Goal: Task Accomplishment & Management: Manage account settings

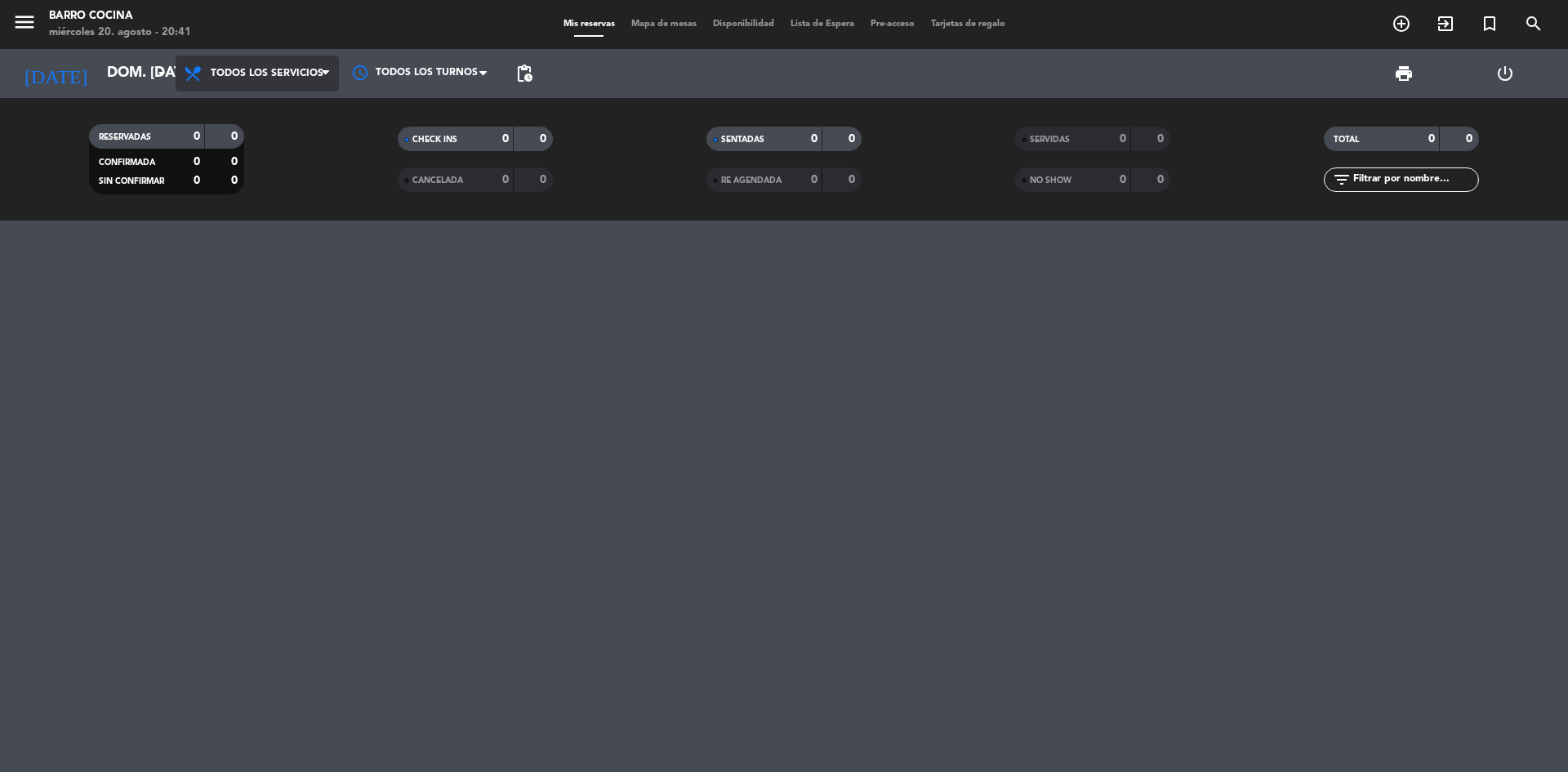
click at [335, 79] on span at bounding box center [330, 74] width 17 height 16
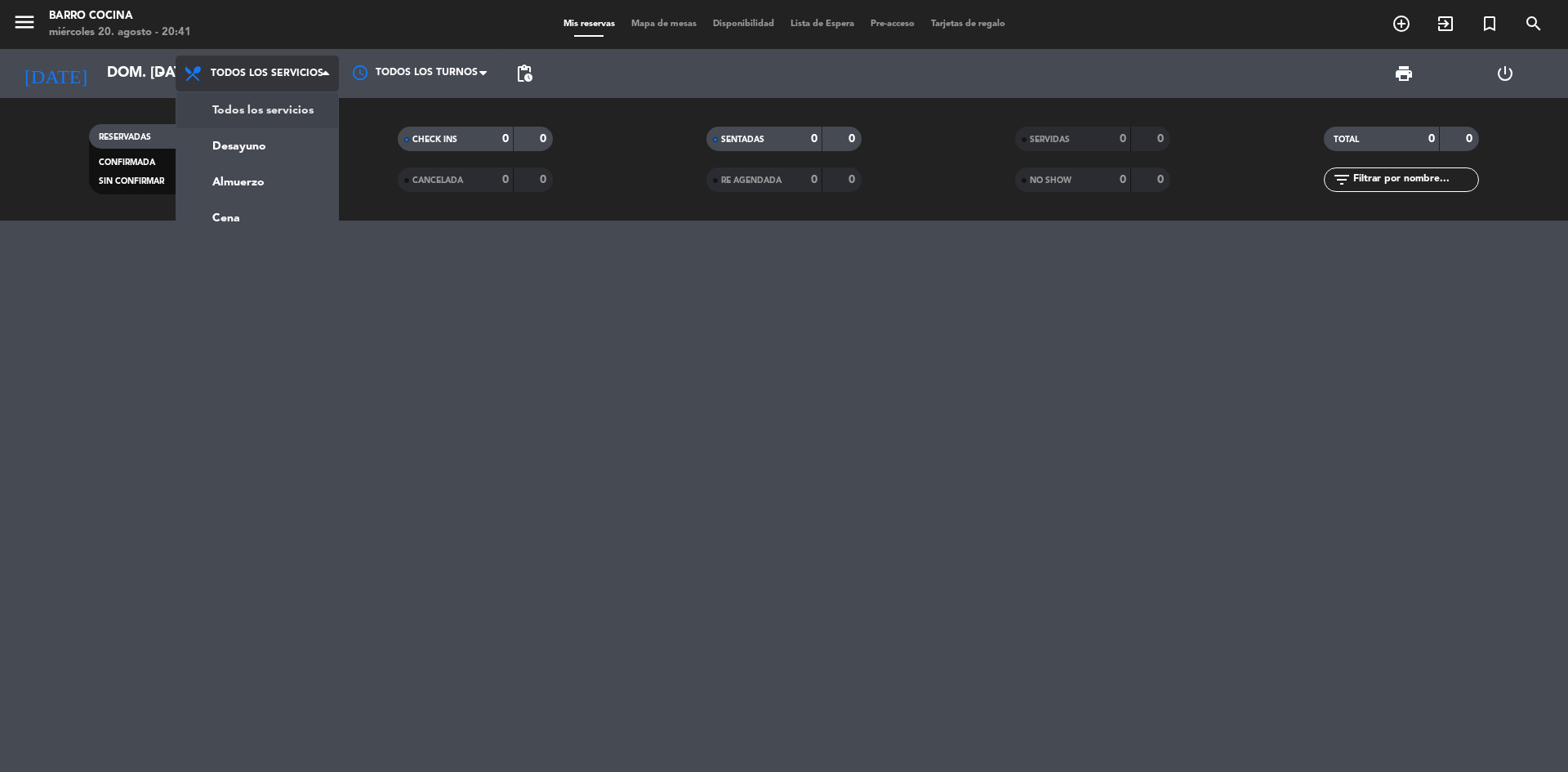
click at [179, 69] on span "Todos los servicios" at bounding box center [257, 73] width 164 height 36
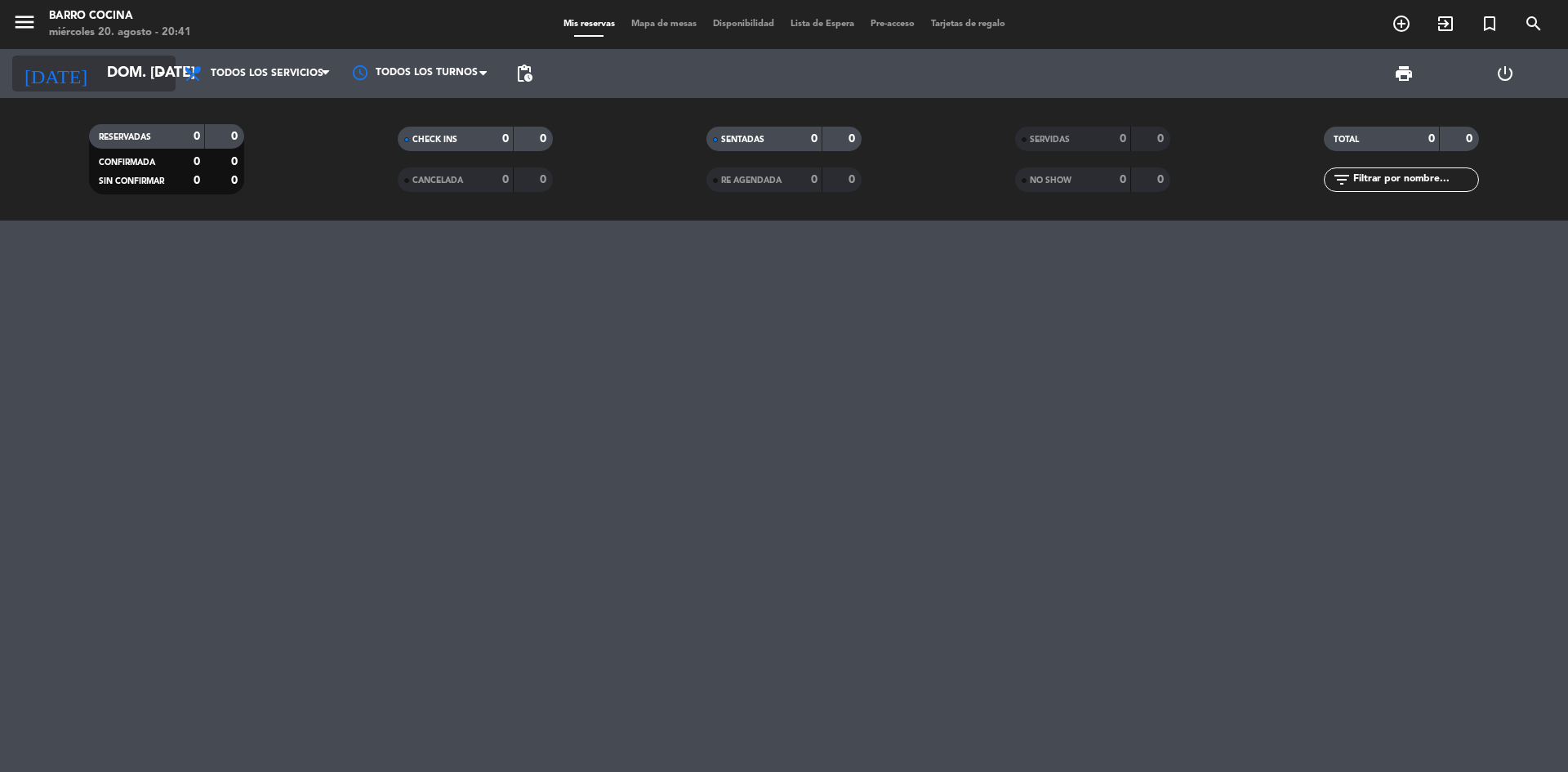
click at [153, 71] on icon "arrow_drop_down" at bounding box center [162, 73] width 19 height 19
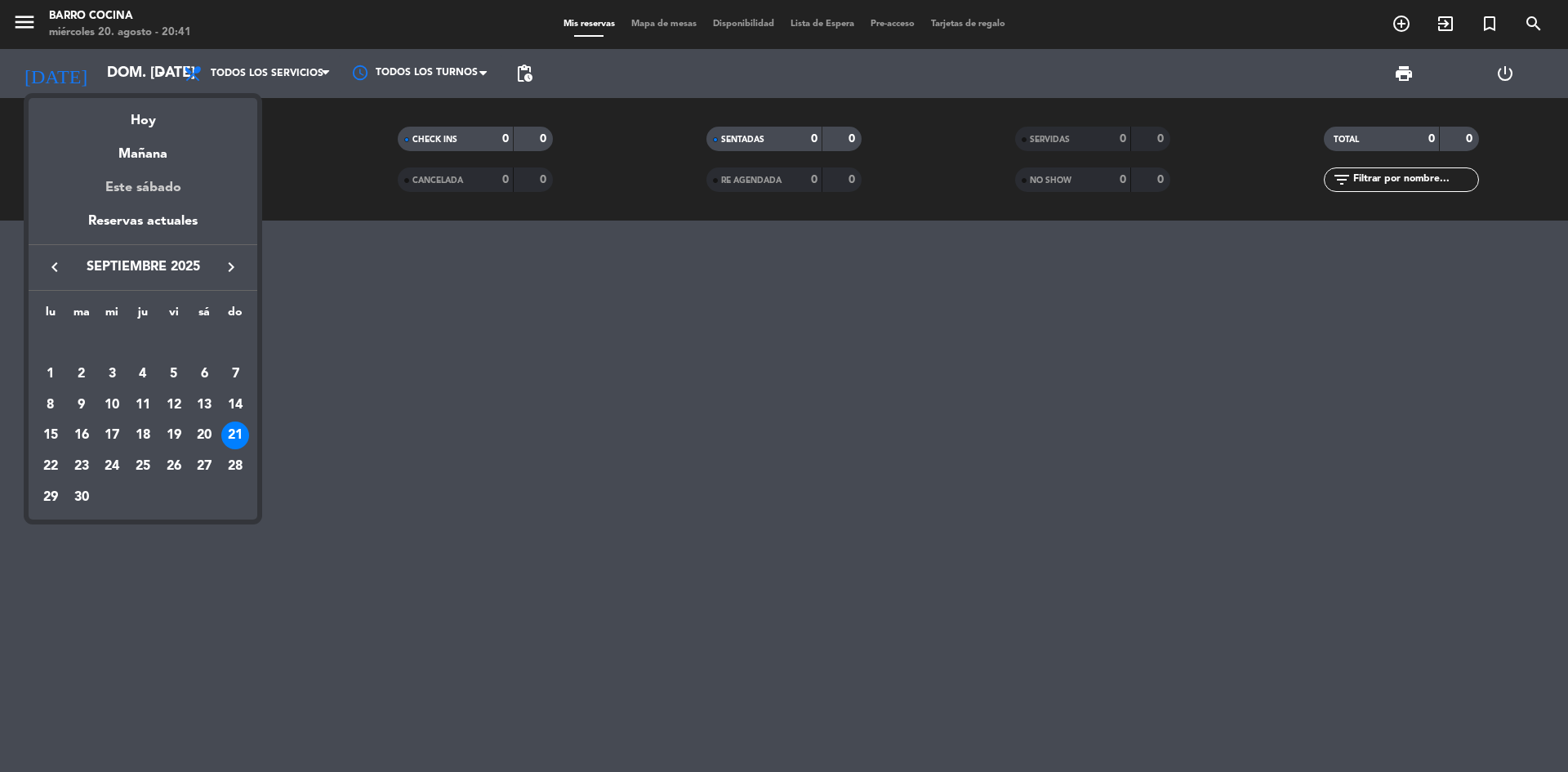
click at [147, 189] on div "Este sábado" at bounding box center [142, 187] width 229 height 46
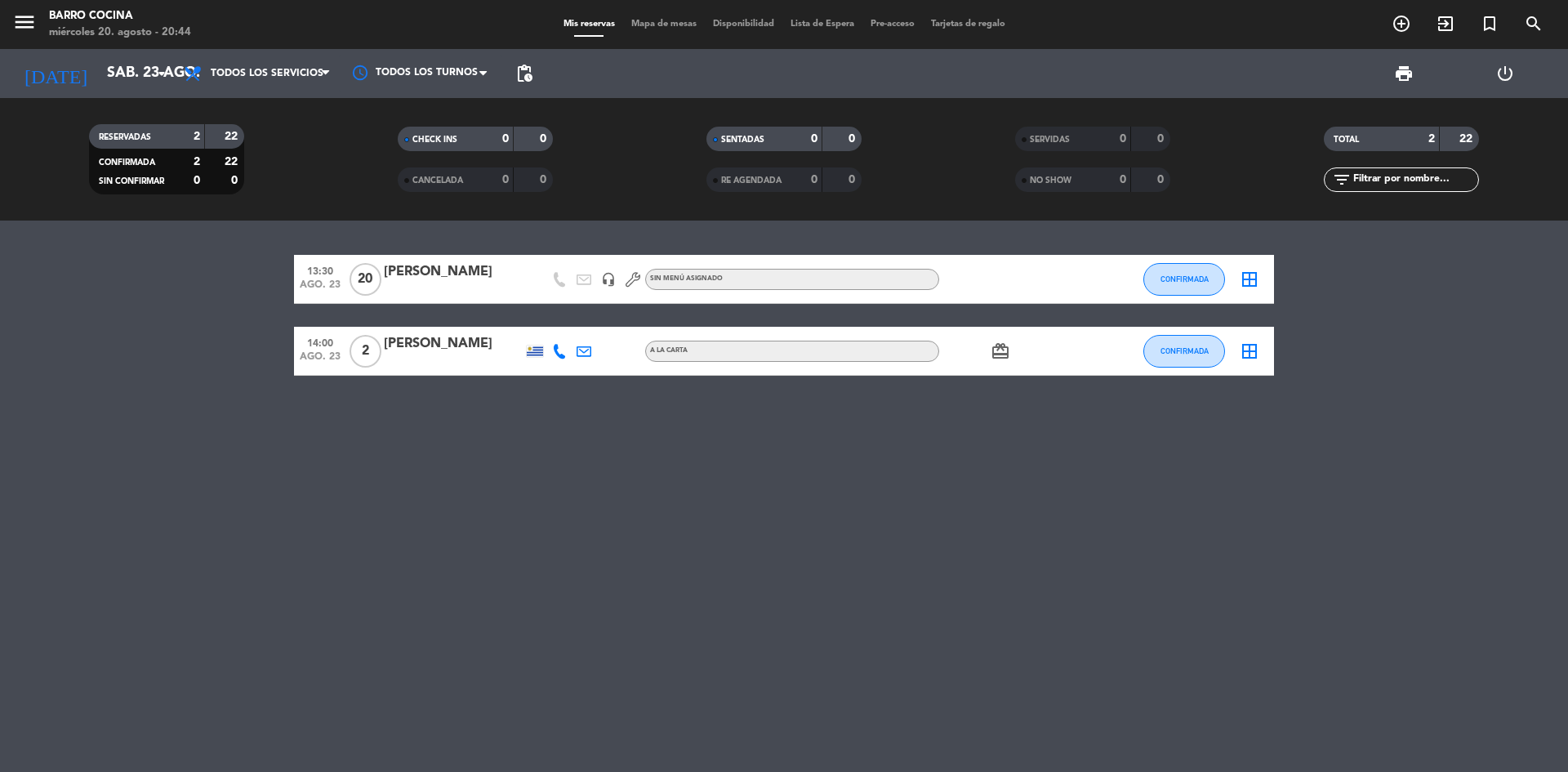
click at [438, 593] on div "13:30 ago. 23 20 [PERSON_NAME] headset_mic Sin menú asignado CONFIRMADA border_…" at bounding box center [784, 496] width 1568 height 551
click at [155, 73] on icon "arrow_drop_down" at bounding box center [162, 73] width 19 height 19
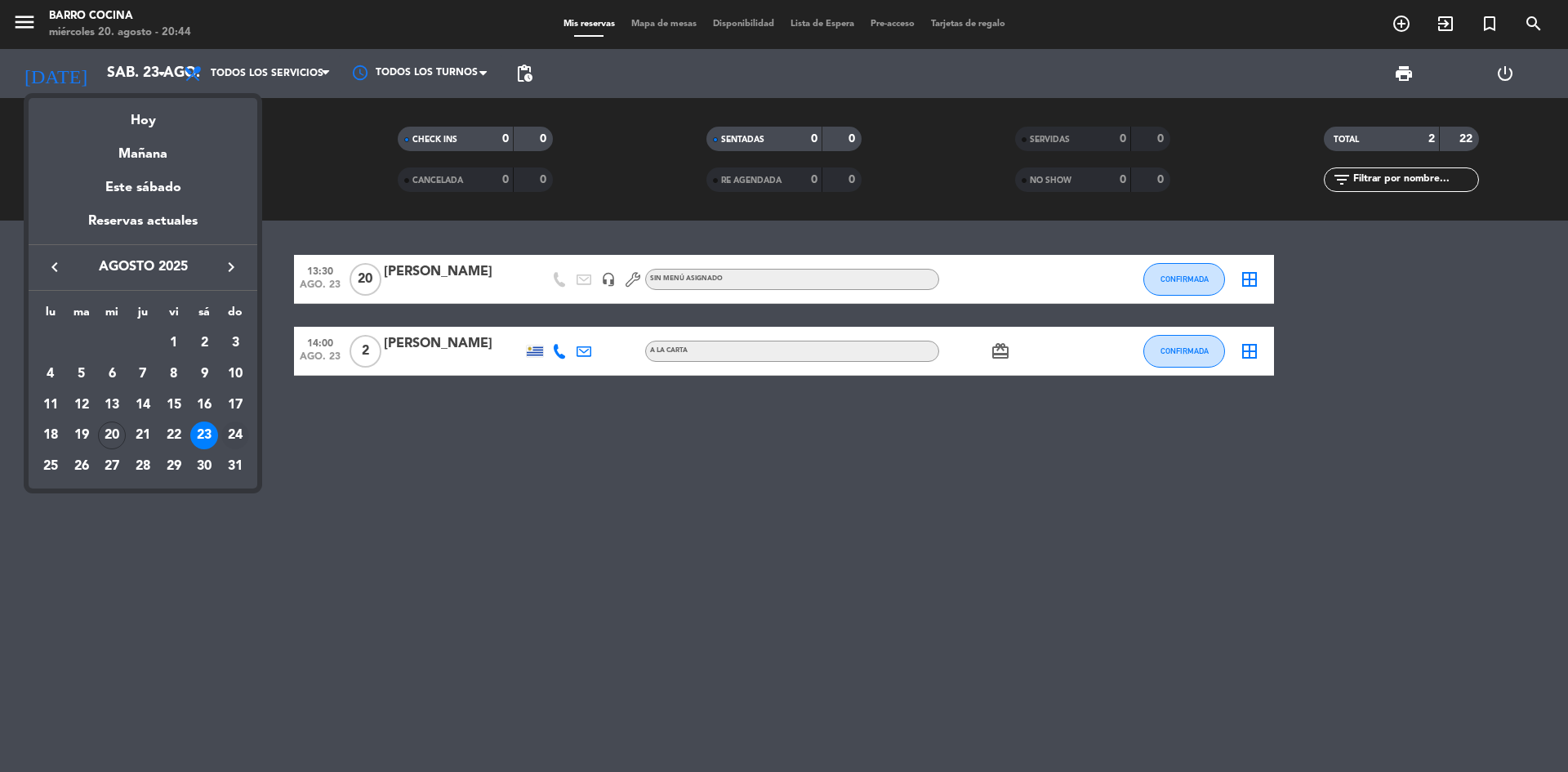
click at [230, 438] on div "24" at bounding box center [235, 435] width 28 height 28
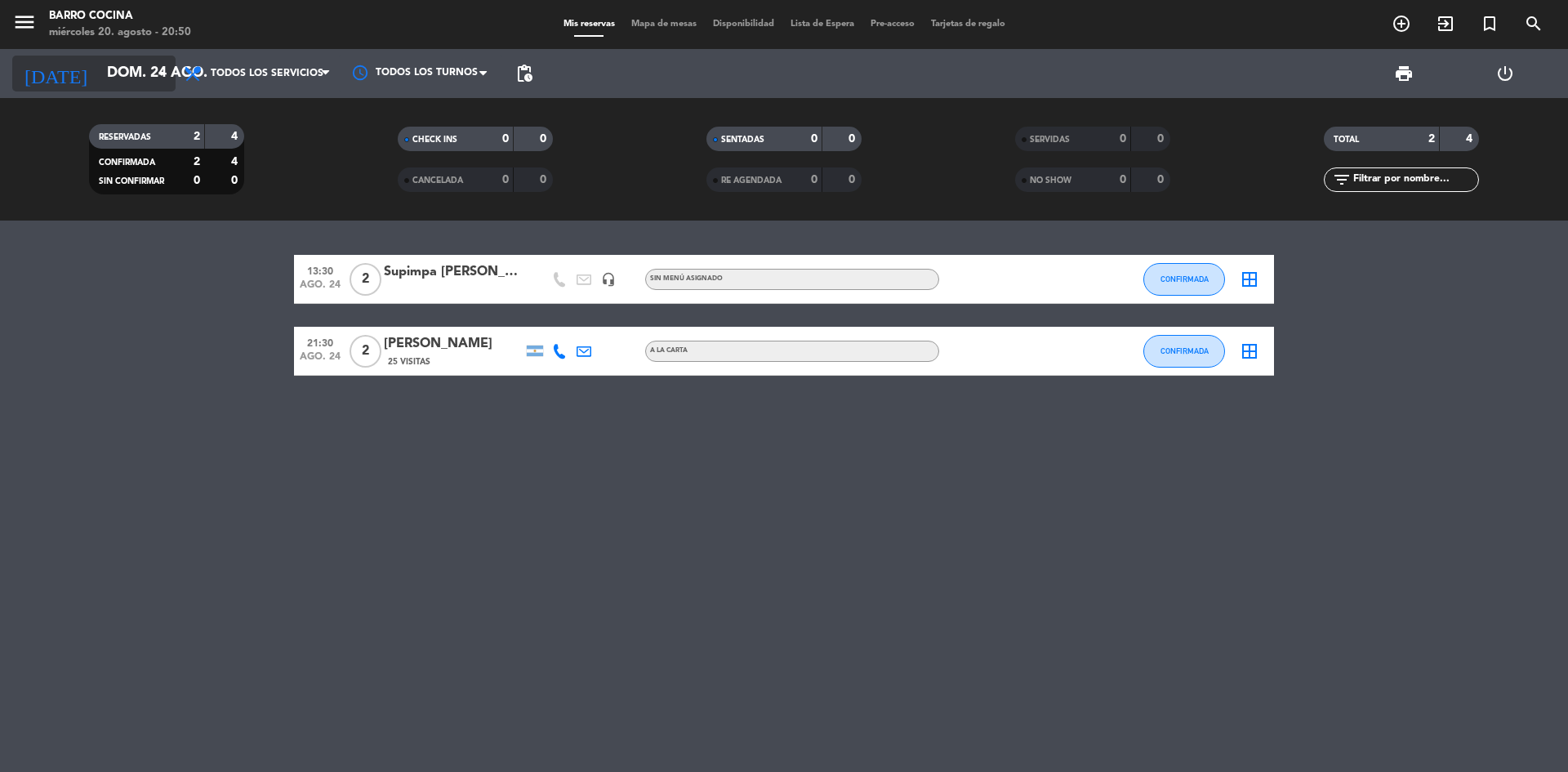
click at [156, 81] on icon "arrow_drop_down" at bounding box center [162, 73] width 19 height 19
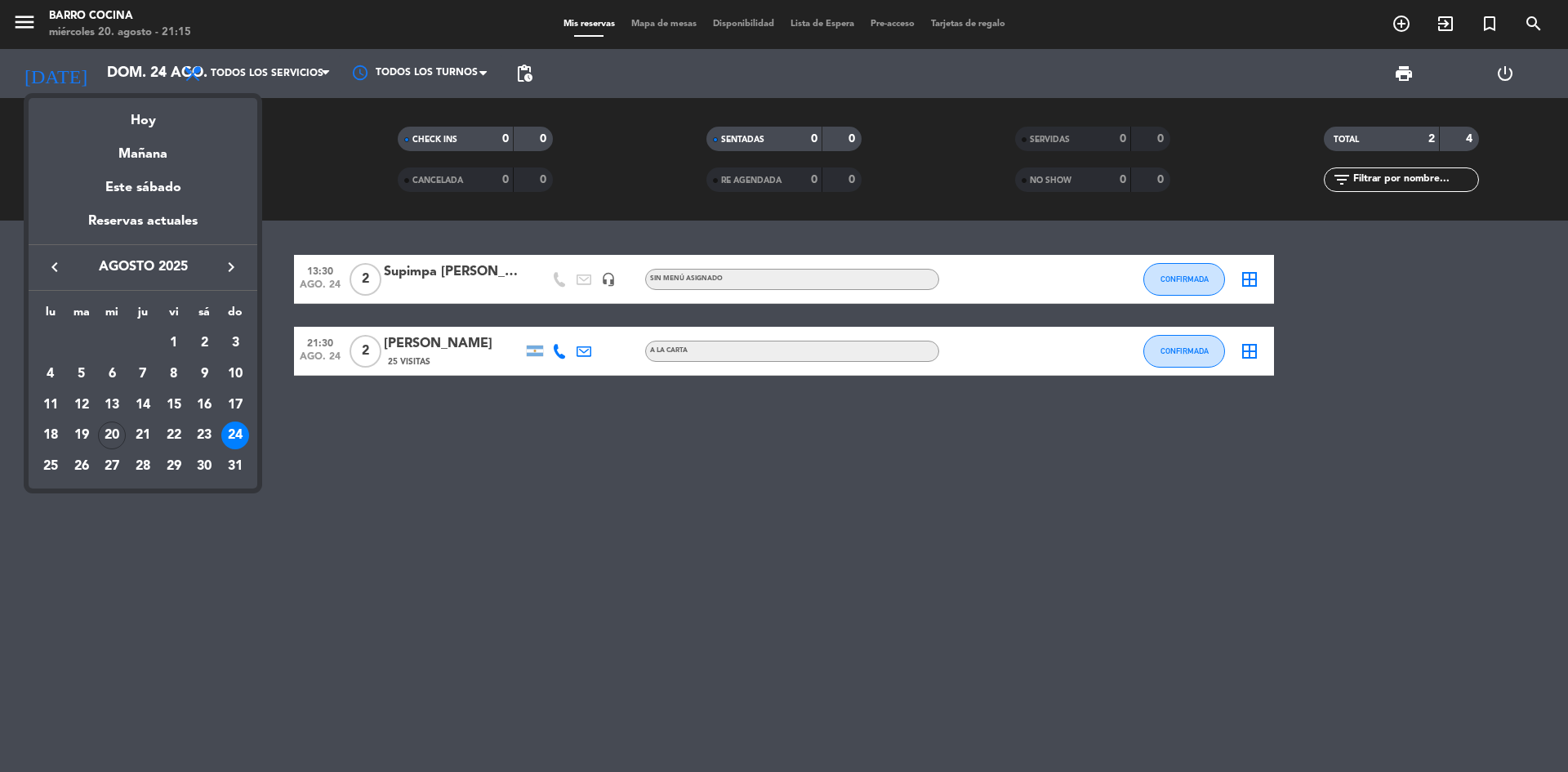
click at [163, 84] on div at bounding box center [784, 386] width 1568 height 772
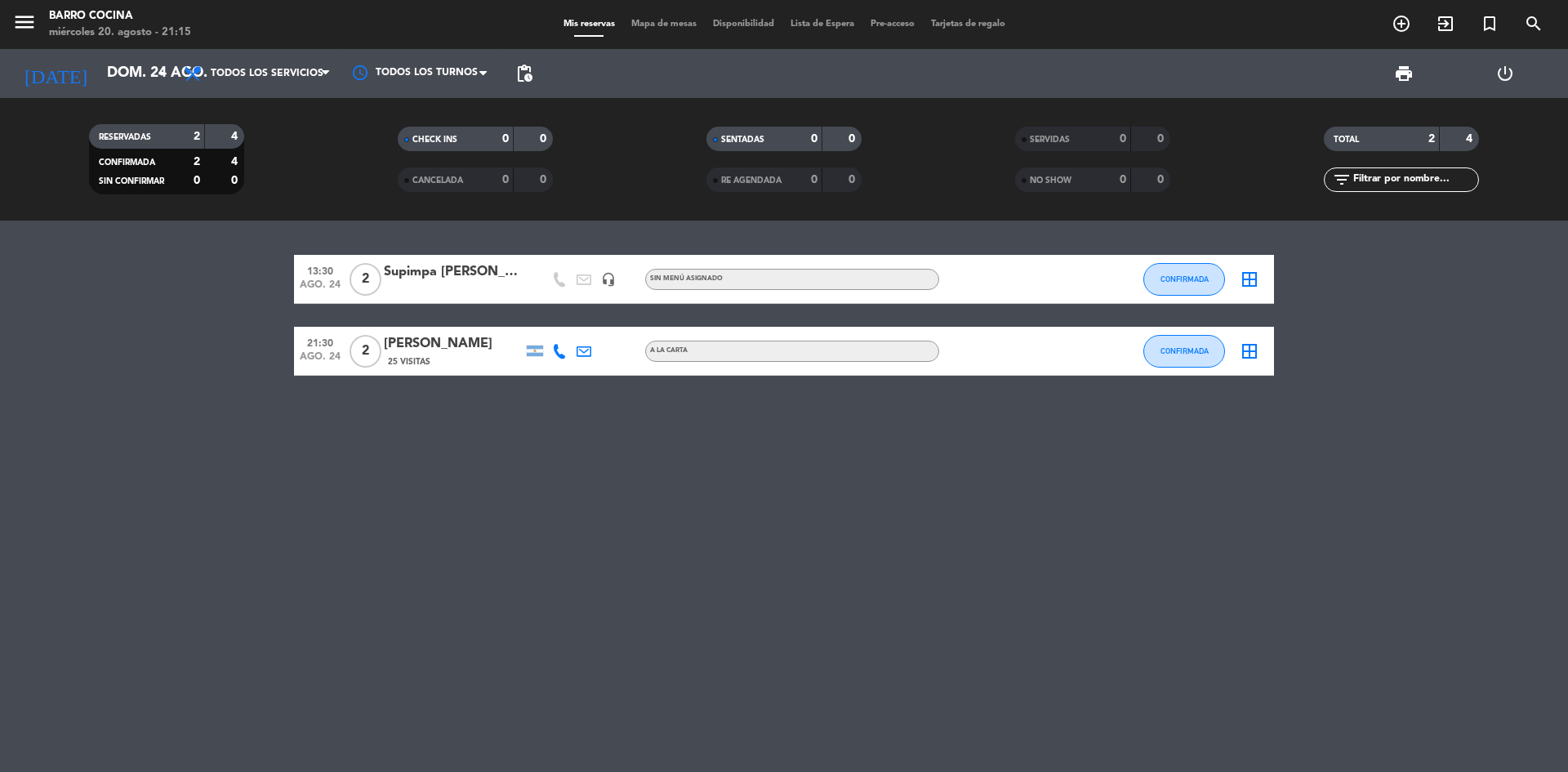
click at [163, 84] on input "dom. 24 ago." at bounding box center [194, 74] width 190 height 33
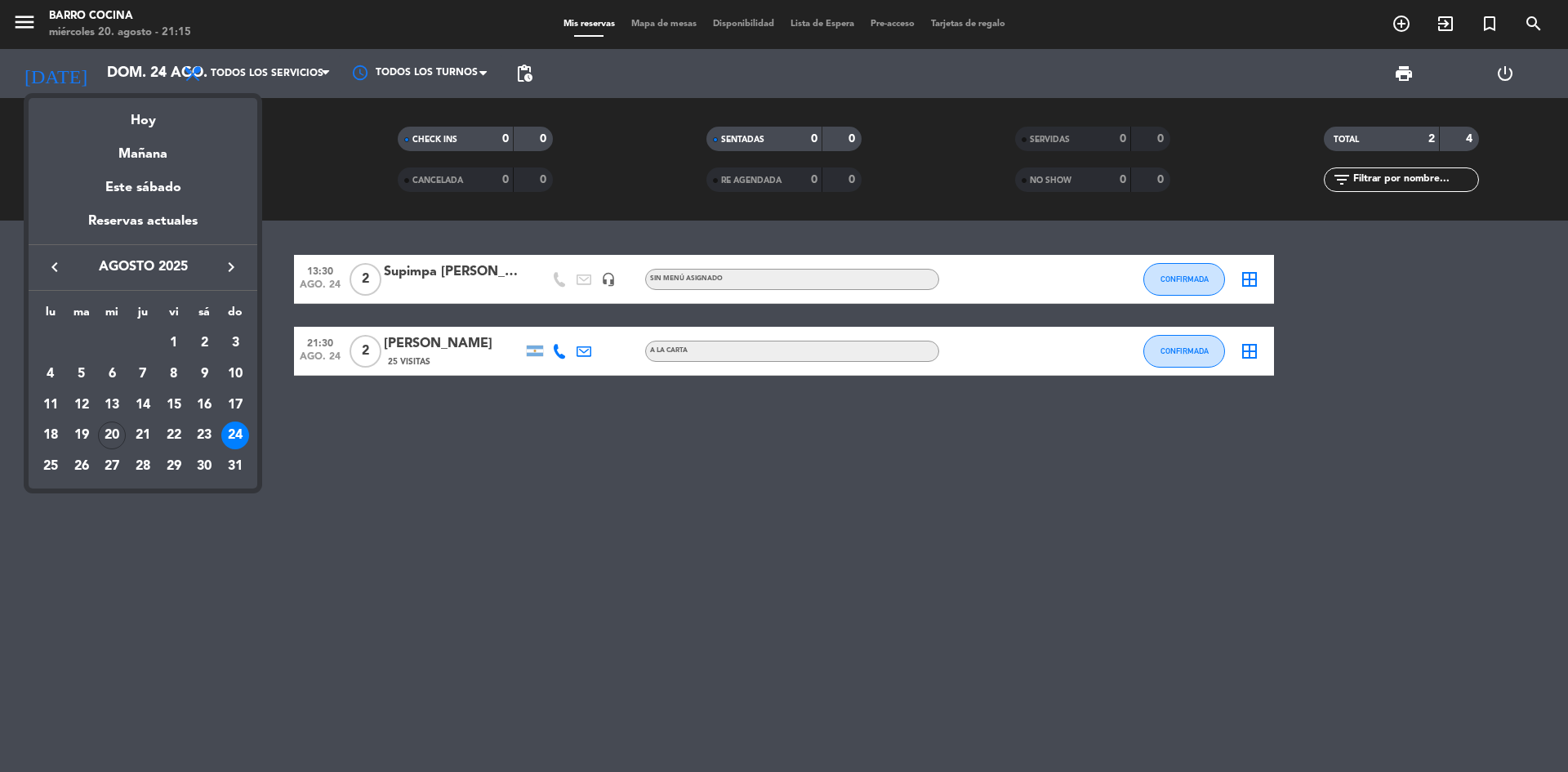
click at [232, 267] on icon "keyboard_arrow_right" at bounding box center [231, 267] width 19 height 19
click at [51, 262] on icon "keyboard_arrow_left" at bounding box center [55, 267] width 19 height 19
click at [175, 427] on div "17" at bounding box center [173, 435] width 28 height 28
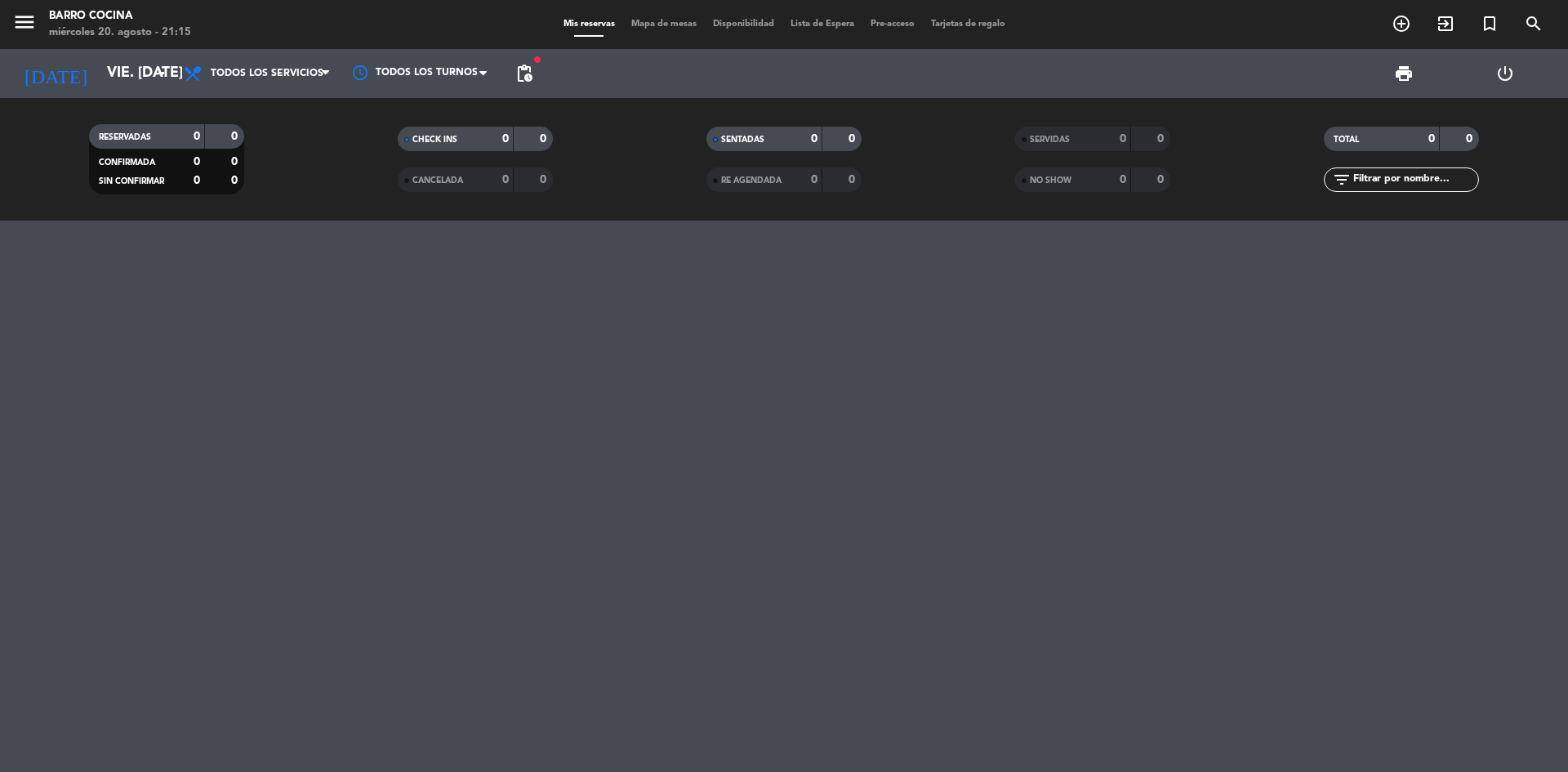
click at [541, 70] on div "print power_settings_new" at bounding box center [1047, 73] width 1015 height 49
click at [526, 71] on span "pending_actions" at bounding box center [524, 73] width 19 height 19
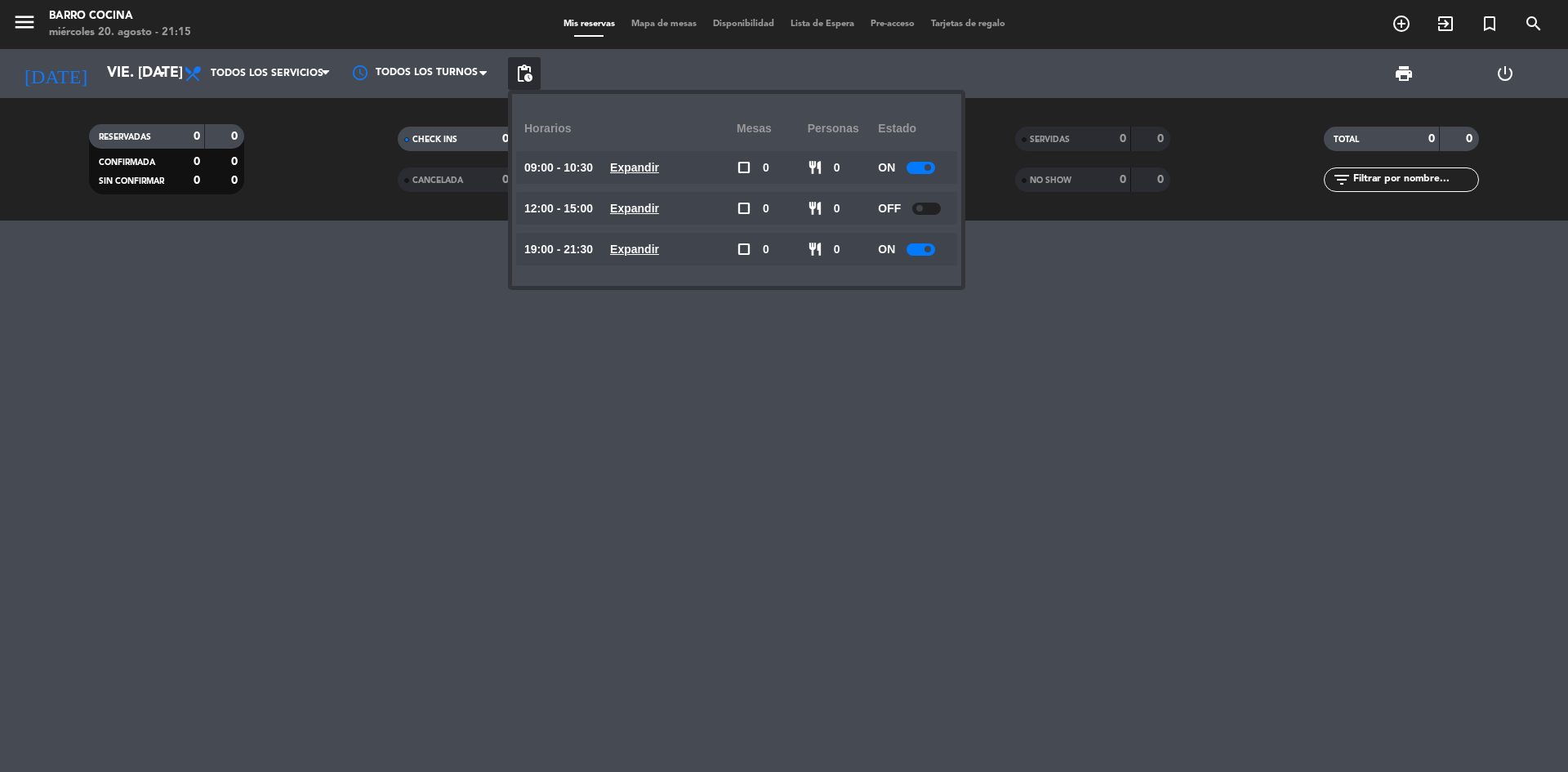
click at [678, 459] on div at bounding box center [784, 496] width 1568 height 551
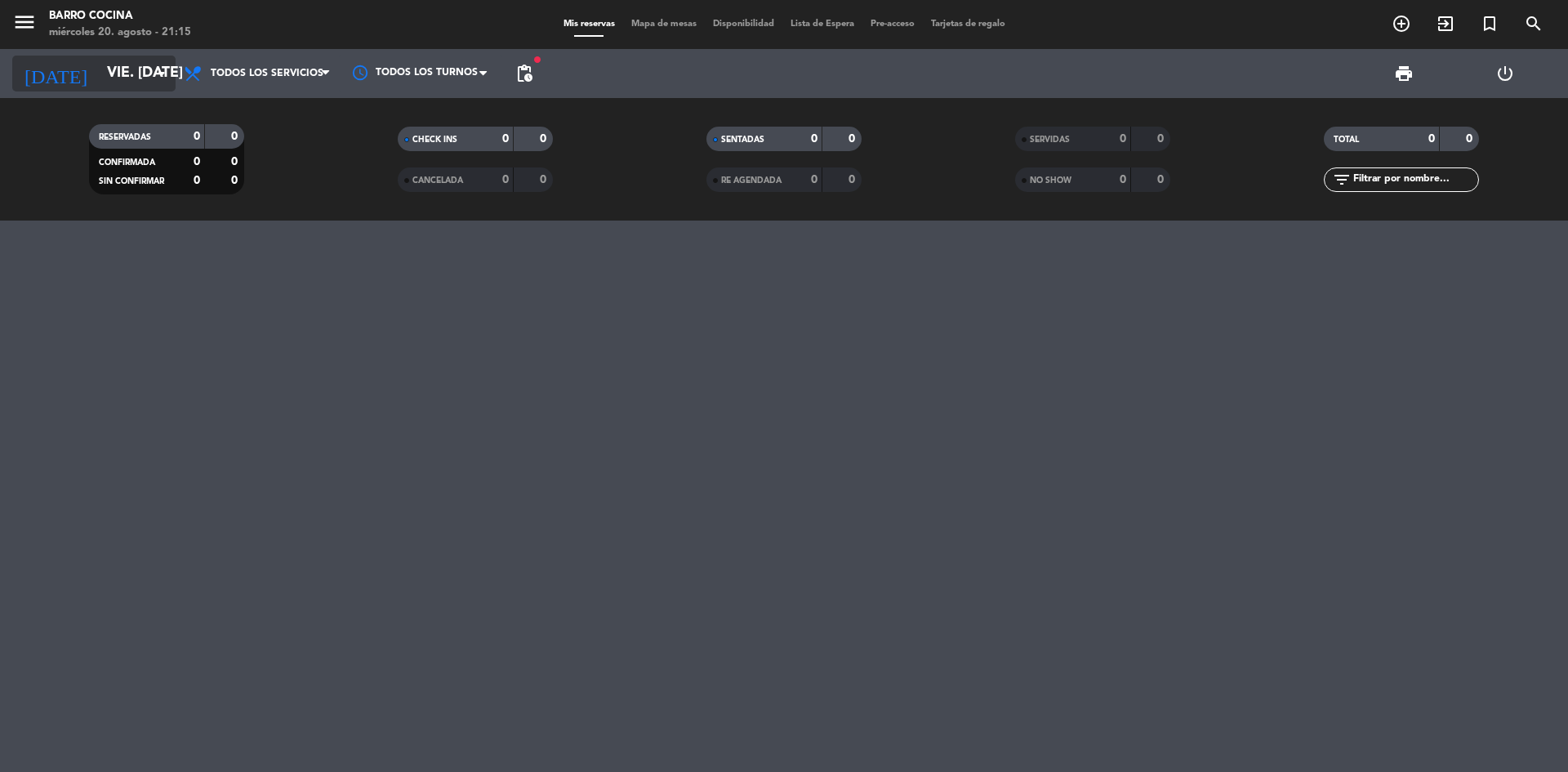
click at [150, 70] on input "vie. [DATE]" at bounding box center [194, 74] width 190 height 33
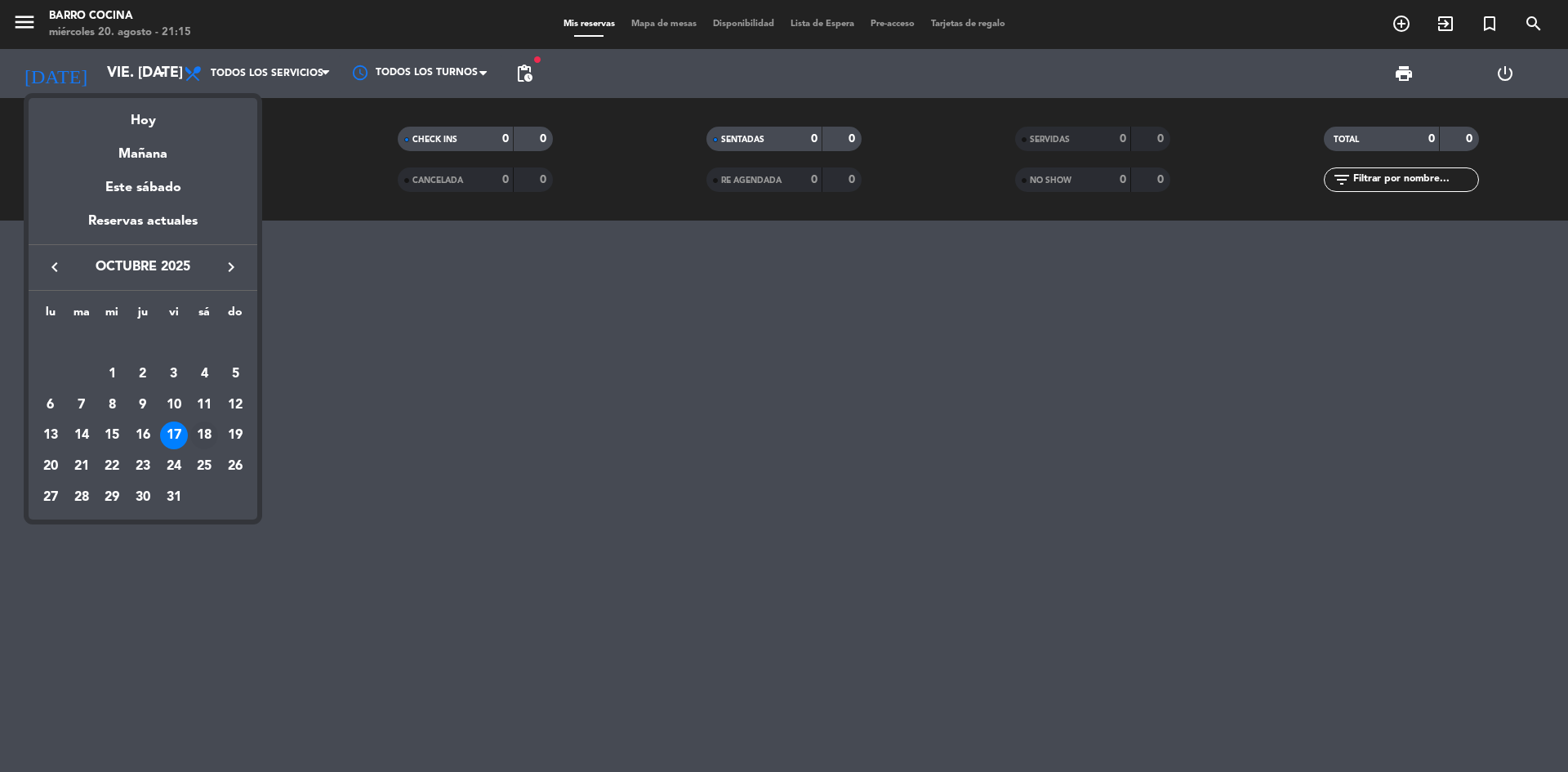
click at [195, 432] on div "18" at bounding box center [203, 435] width 28 height 28
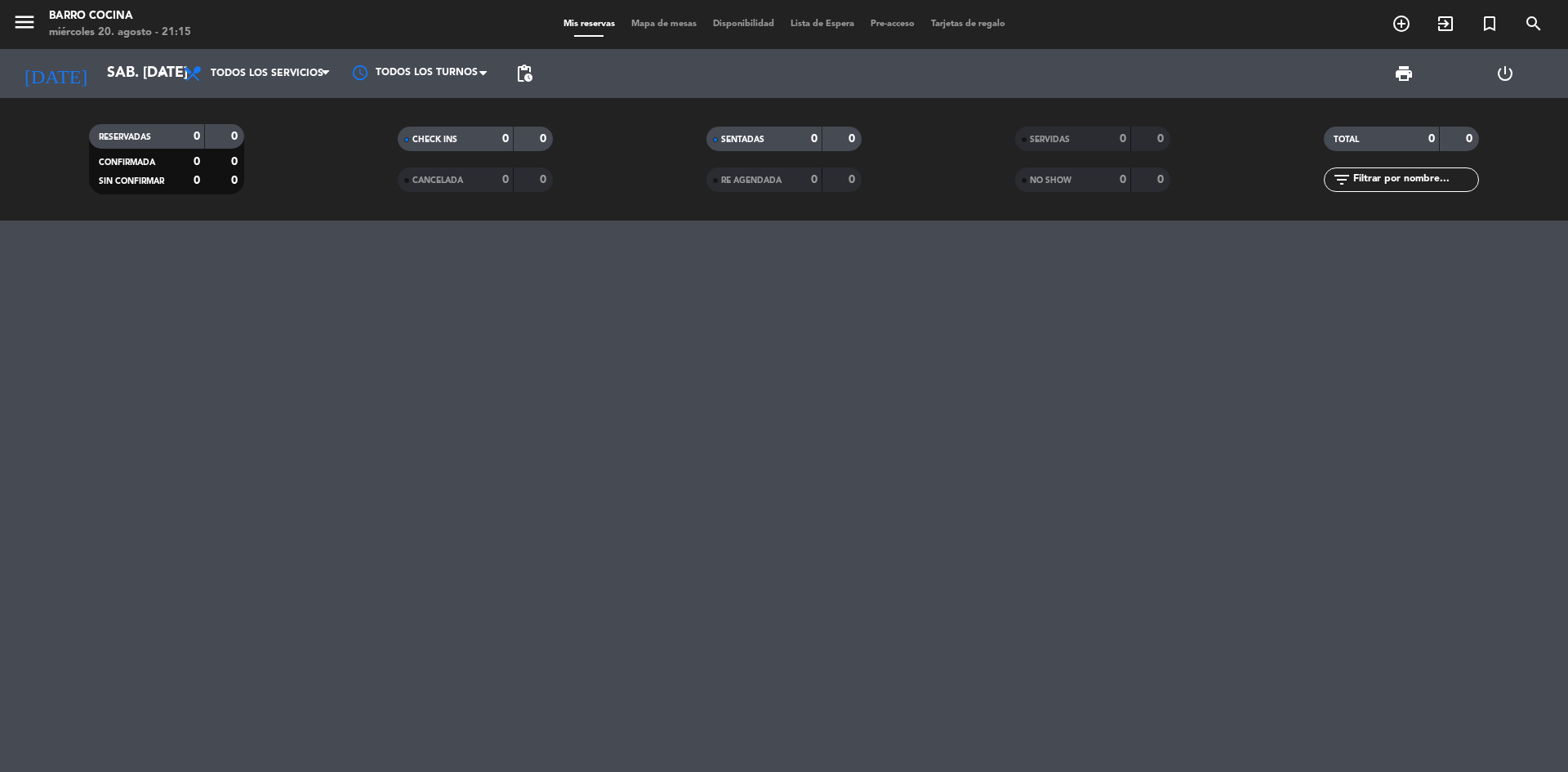
click at [531, 75] on span "pending_actions" at bounding box center [524, 73] width 19 height 19
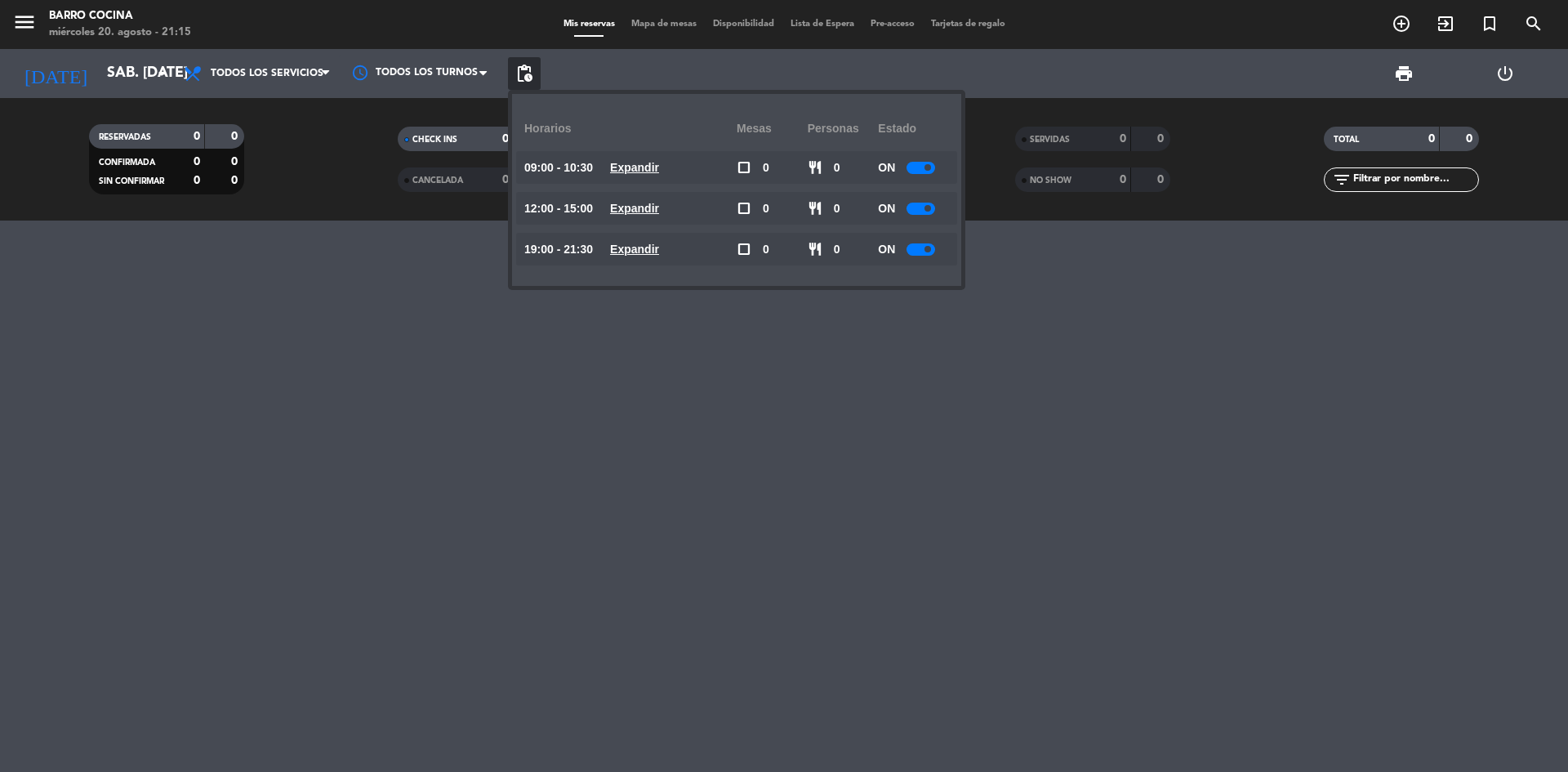
click at [928, 243] on div at bounding box center [920, 249] width 28 height 13
click at [920, 359] on div at bounding box center [784, 496] width 1568 height 551
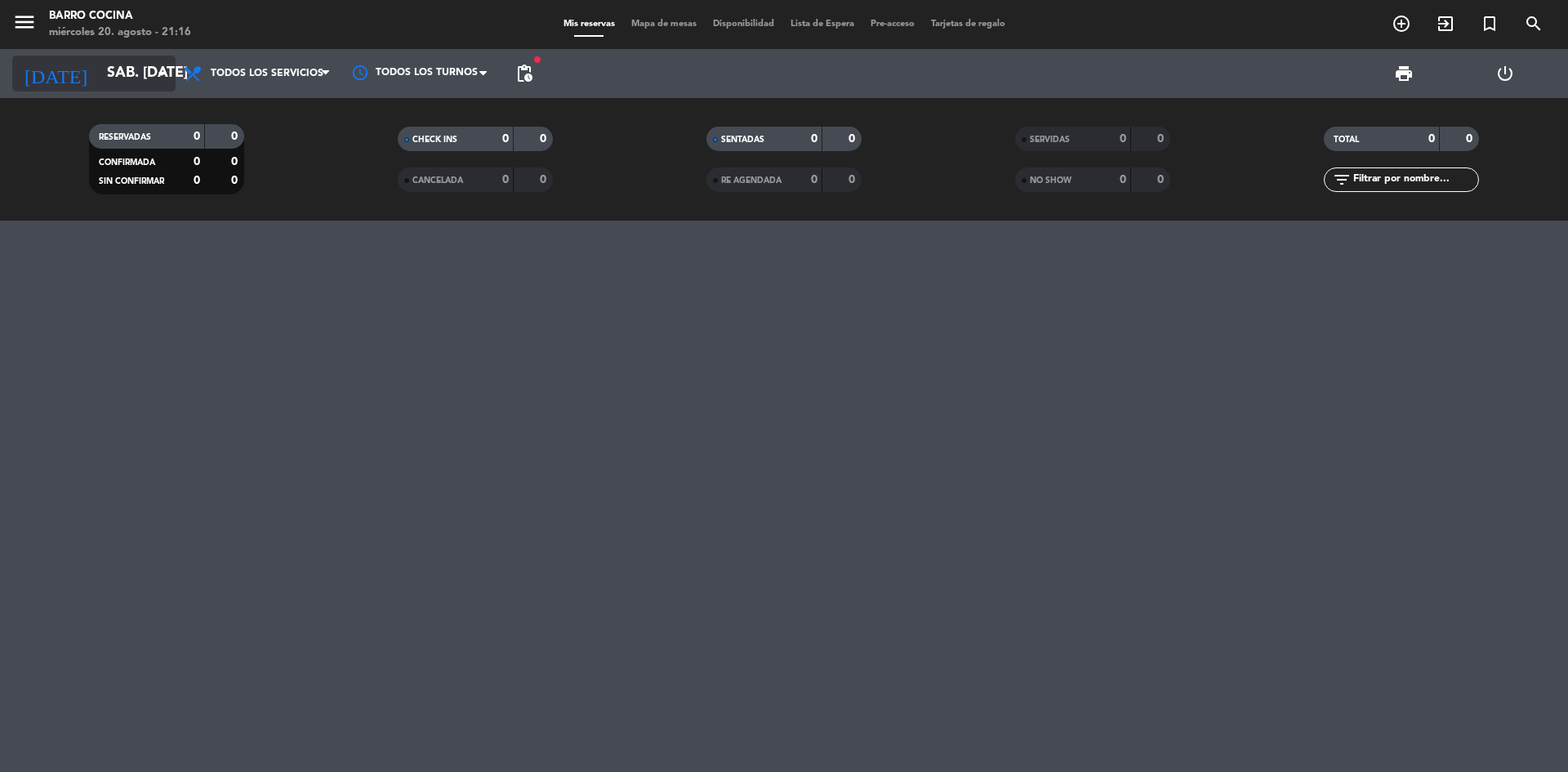
click at [155, 65] on icon "arrow_drop_down" at bounding box center [162, 73] width 19 height 19
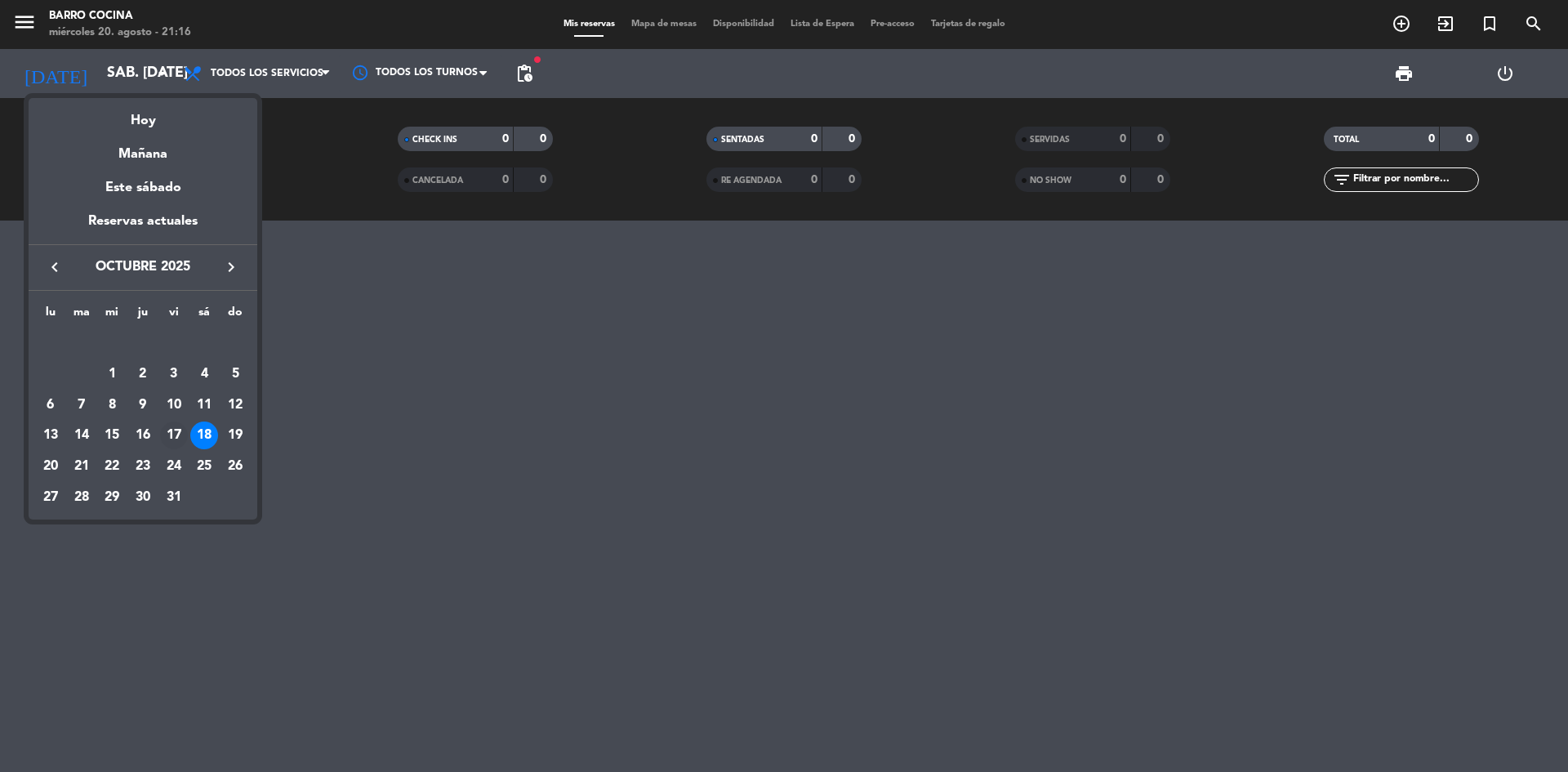
click at [175, 436] on div "17" at bounding box center [173, 435] width 28 height 28
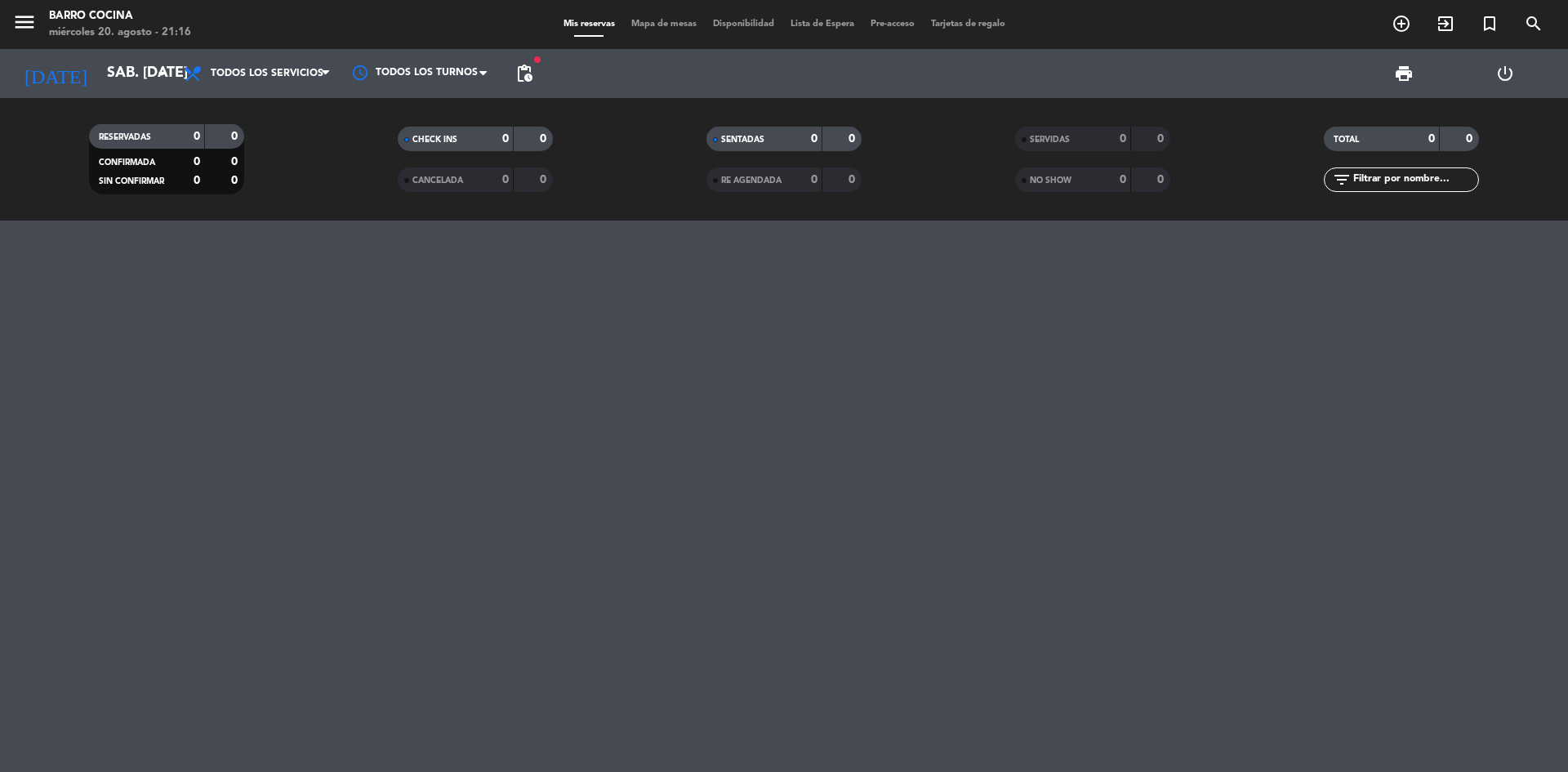
type input "vie. [DATE]"
click at [523, 79] on span "pending_actions" at bounding box center [524, 73] width 19 height 19
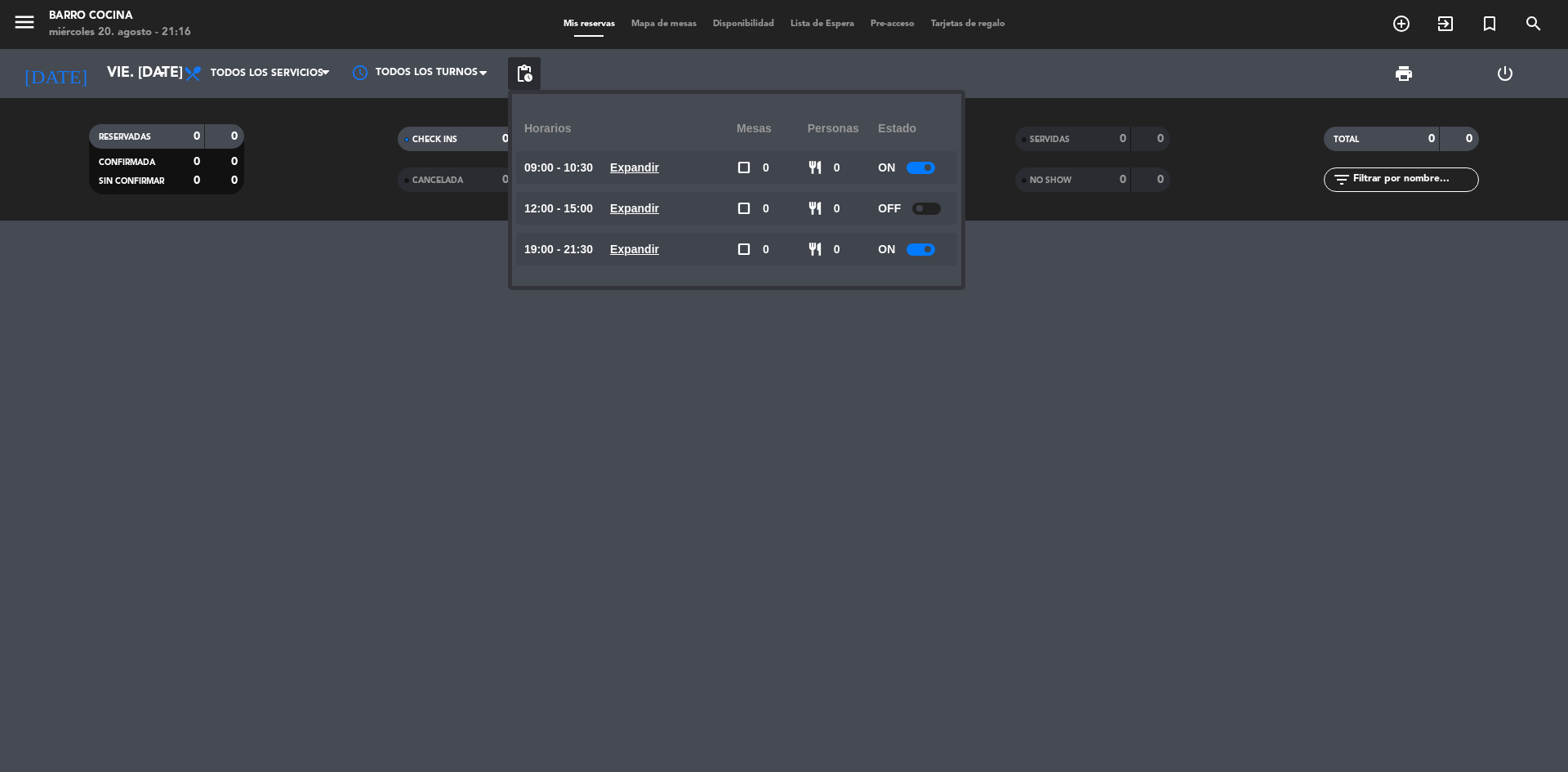
click at [783, 449] on div at bounding box center [784, 496] width 1568 height 551
